Goal: Information Seeking & Learning: Understand process/instructions

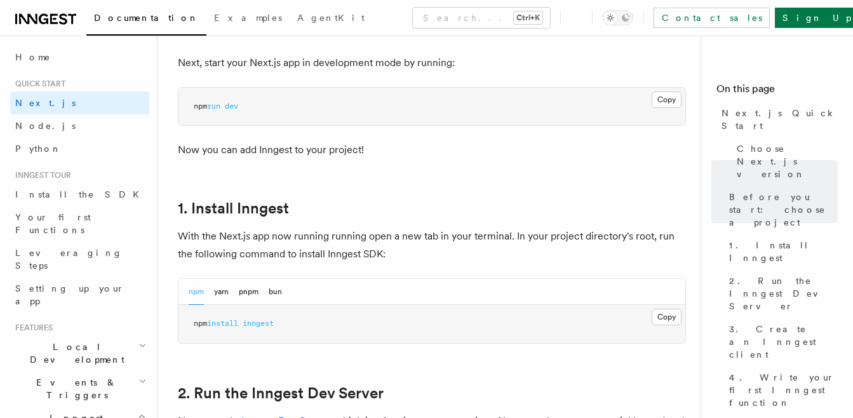
scroll to position [720, 0]
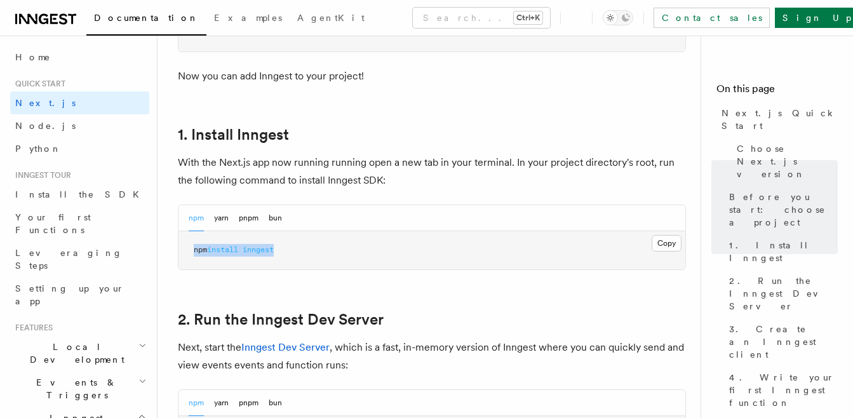
drag, startPoint x: 300, startPoint y: 244, endPoint x: 159, endPoint y: 244, distance: 141.0
copy span "npm install inngest"
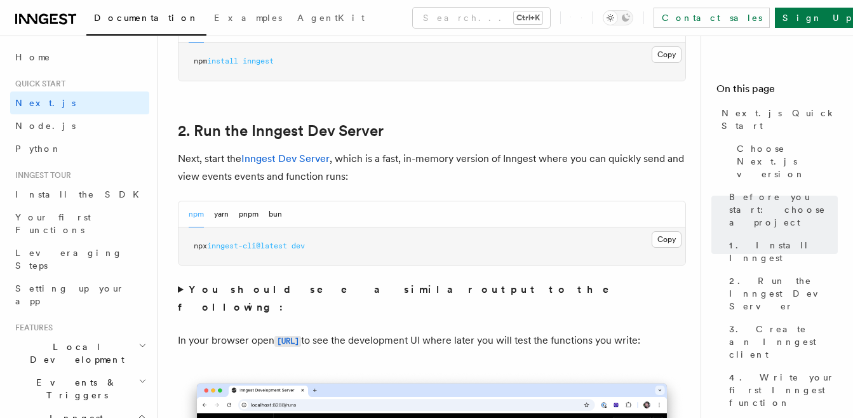
scroll to position [889, 0]
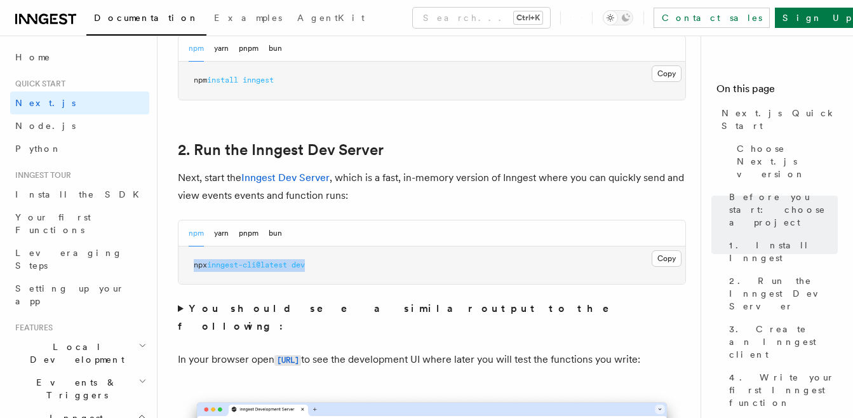
drag, startPoint x: 323, startPoint y: 262, endPoint x: 189, endPoint y: 274, distance: 134.5
click at [189, 274] on pre "npx inngest-cli@latest dev" at bounding box center [431, 265] width 507 height 38
copy span "npx inngest-cli@latest dev"
click at [350, 244] on div "npm yarn pnpm bun" at bounding box center [431, 233] width 507 height 26
drag, startPoint x: 331, startPoint y: 261, endPoint x: 185, endPoint y: 262, distance: 146.1
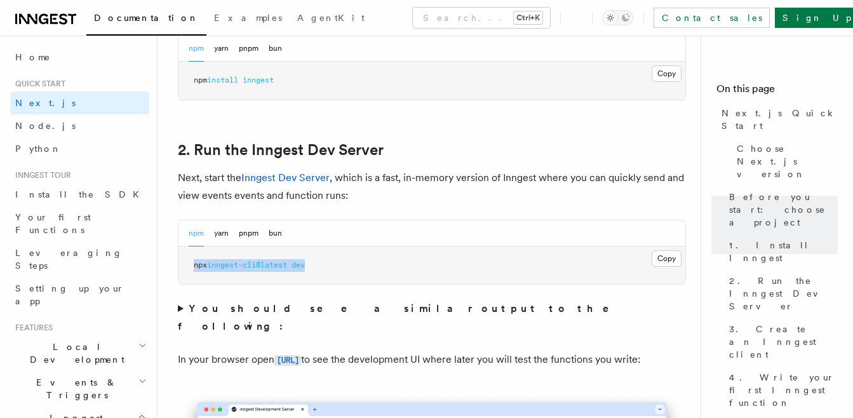
click at [185, 262] on pre "npx inngest-cli@latest dev" at bounding box center [431, 265] width 507 height 38
copy span "npx inngest-cli@latest dev"
click at [364, 192] on p "Next, start the Inngest Dev Server , which is a fast, in-memory version of Inng…" at bounding box center [432, 187] width 508 height 36
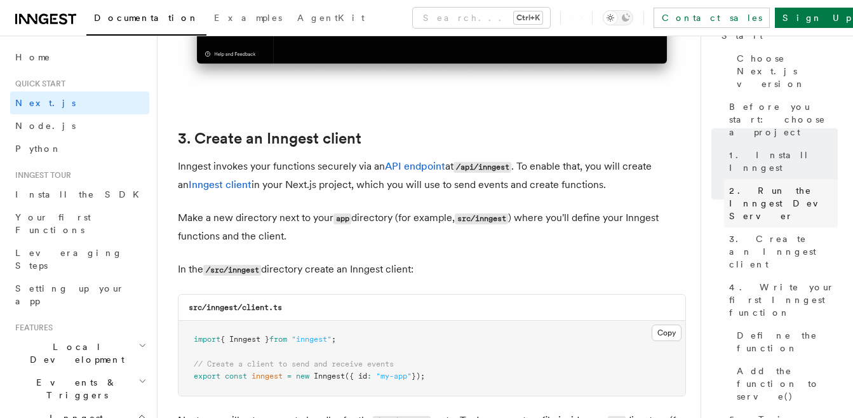
scroll to position [1524, 0]
